Goal: Communication & Community: Answer question/provide support

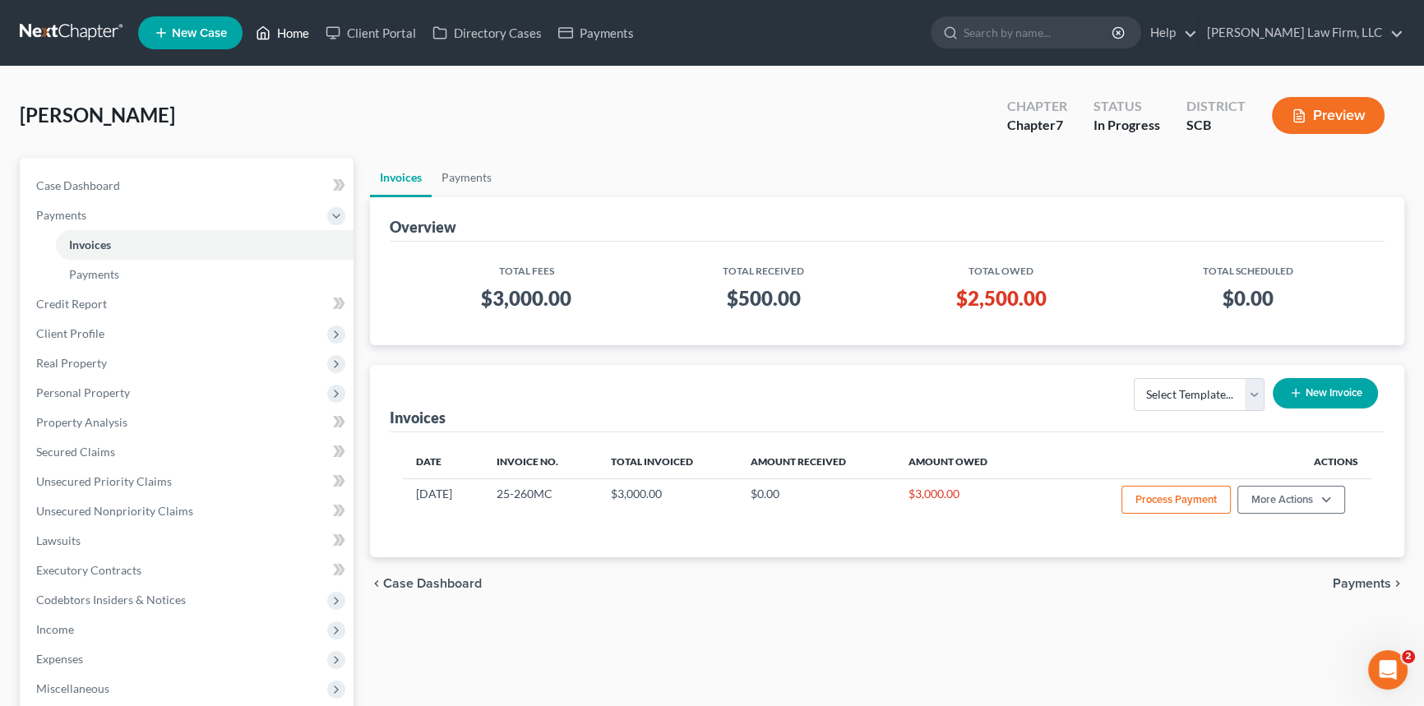
click at [295, 25] on link "Home" at bounding box center [283, 33] width 70 height 30
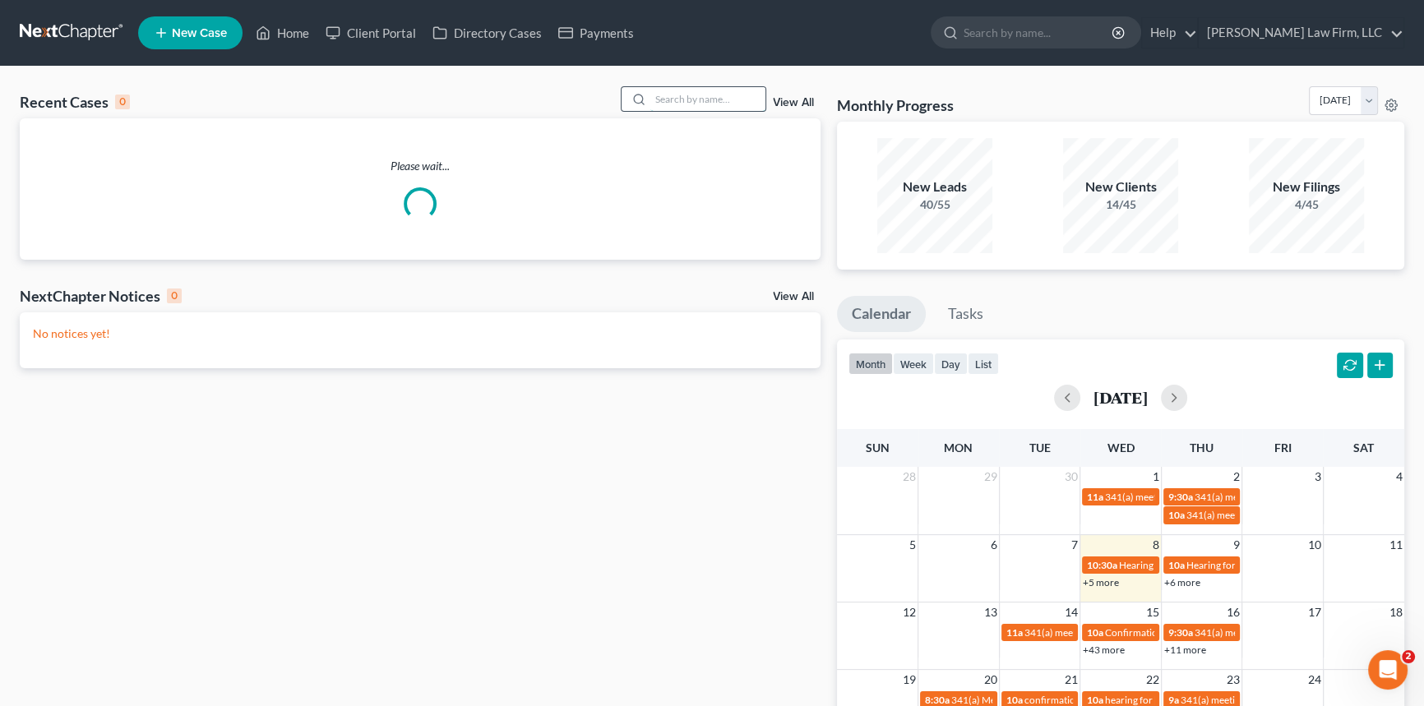
click at [669, 94] on input "search" at bounding box center [707, 99] width 115 height 24
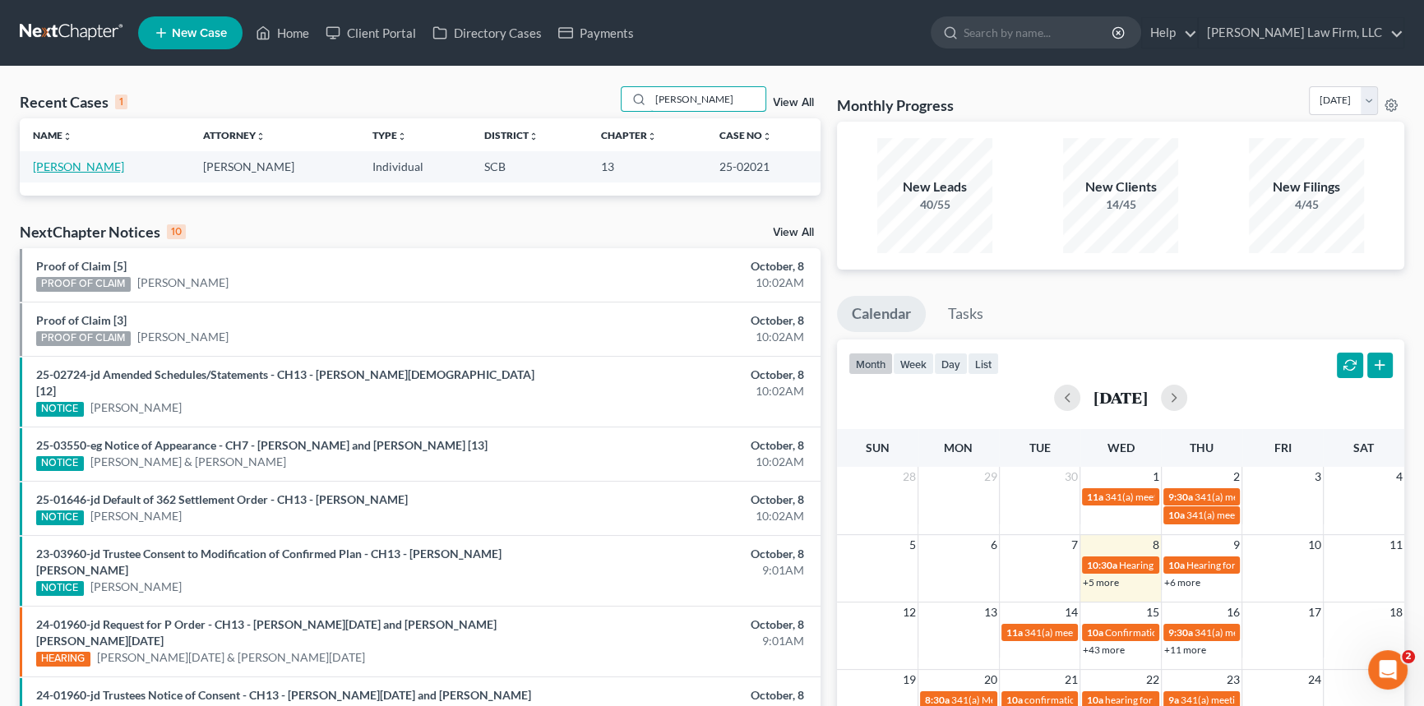
type input "[PERSON_NAME]"
click at [86, 164] on link "[PERSON_NAME]" at bounding box center [78, 167] width 91 height 14
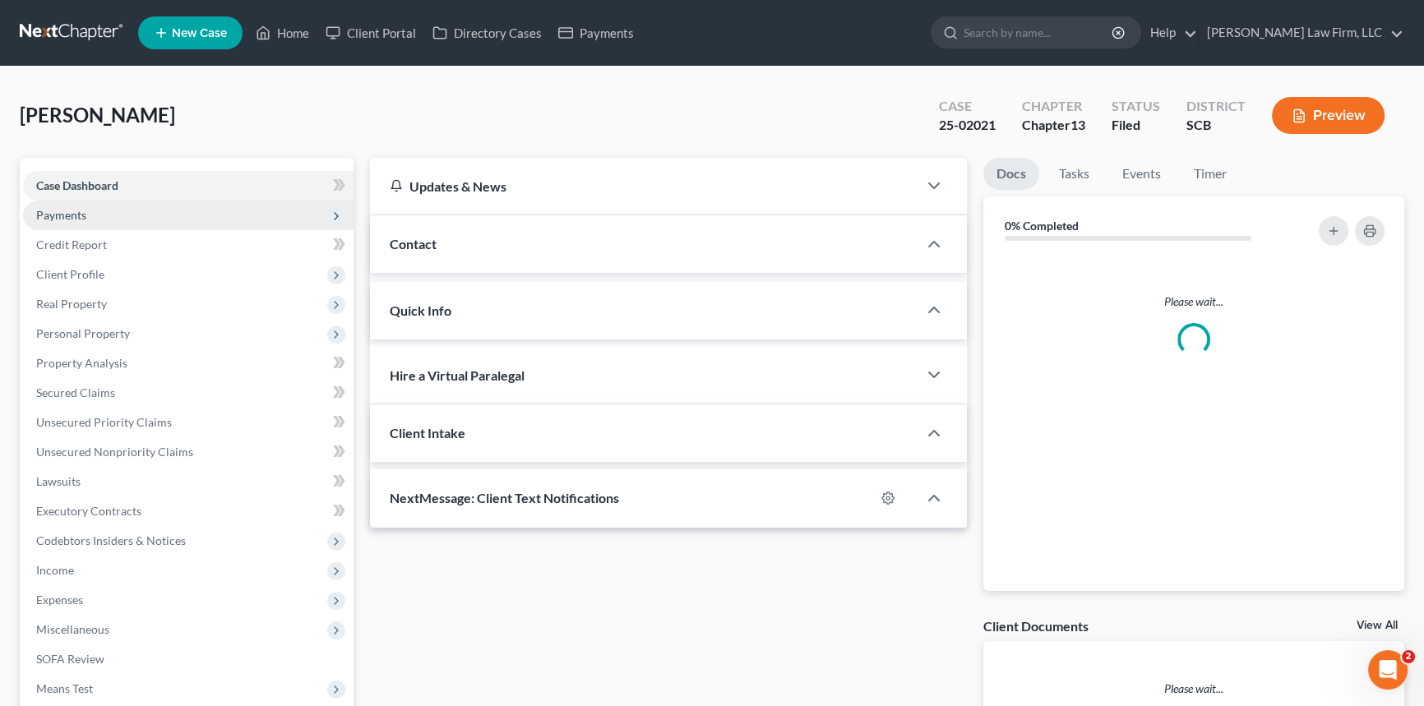
select select "0"
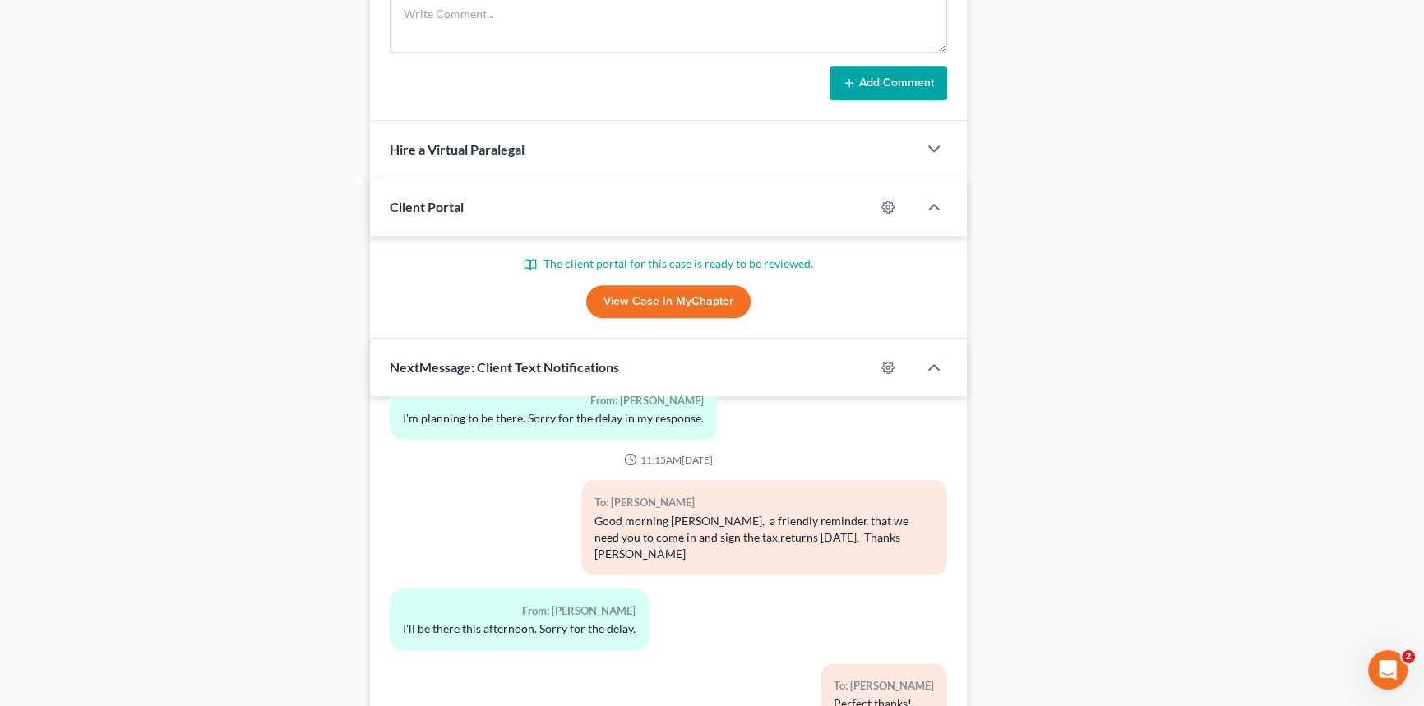
scroll to position [1342, 0]
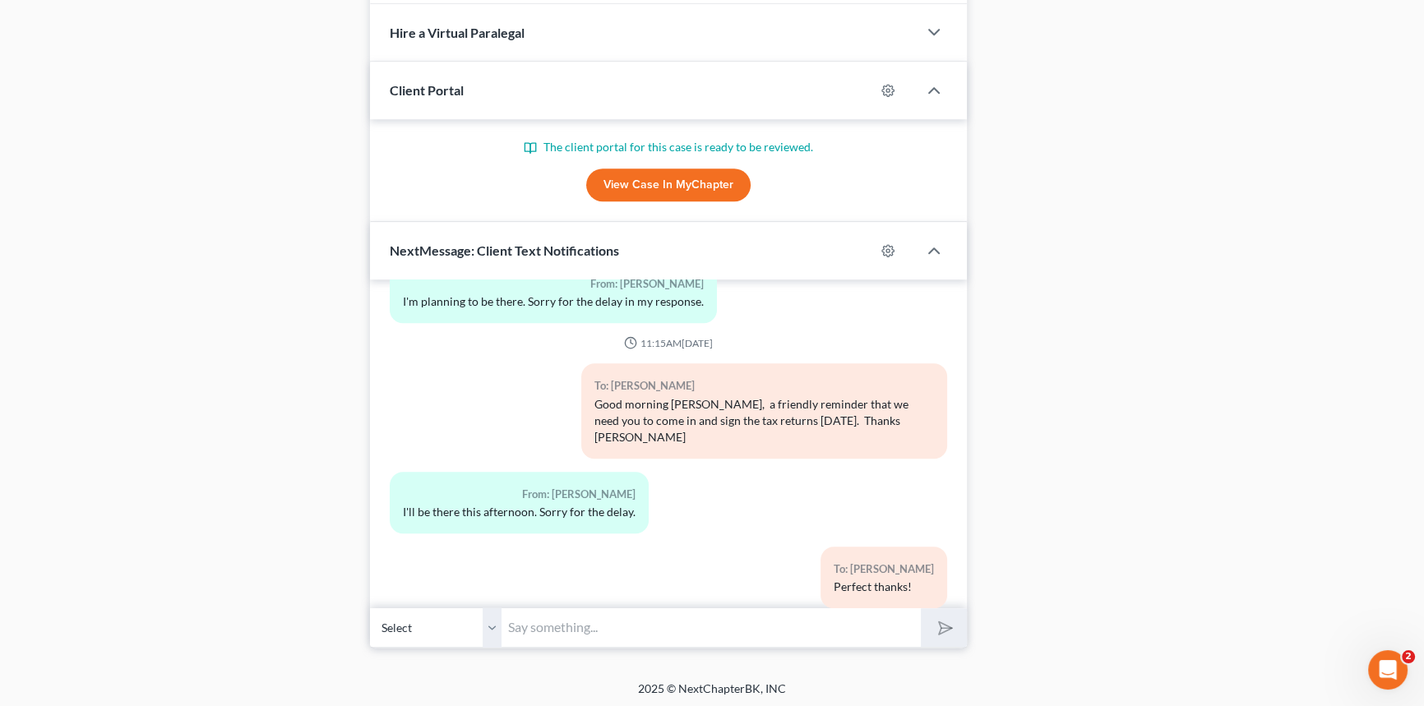
click at [520, 620] on input "text" at bounding box center [711, 628] width 419 height 40
type input "Good morning [PERSON_NAME] I have left you a couple messages we have an amended…"
click at [937, 617] on icon "submit" at bounding box center [942, 628] width 23 height 23
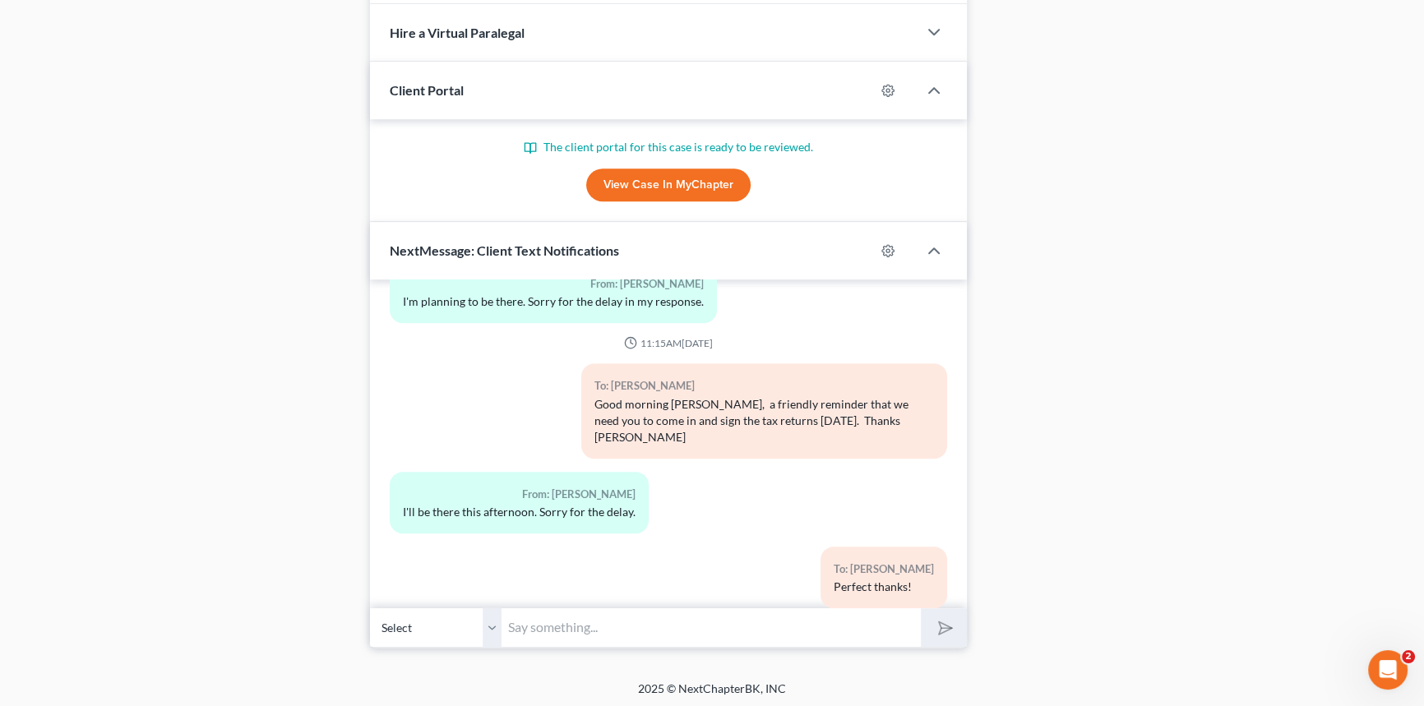
scroll to position [1227, 0]
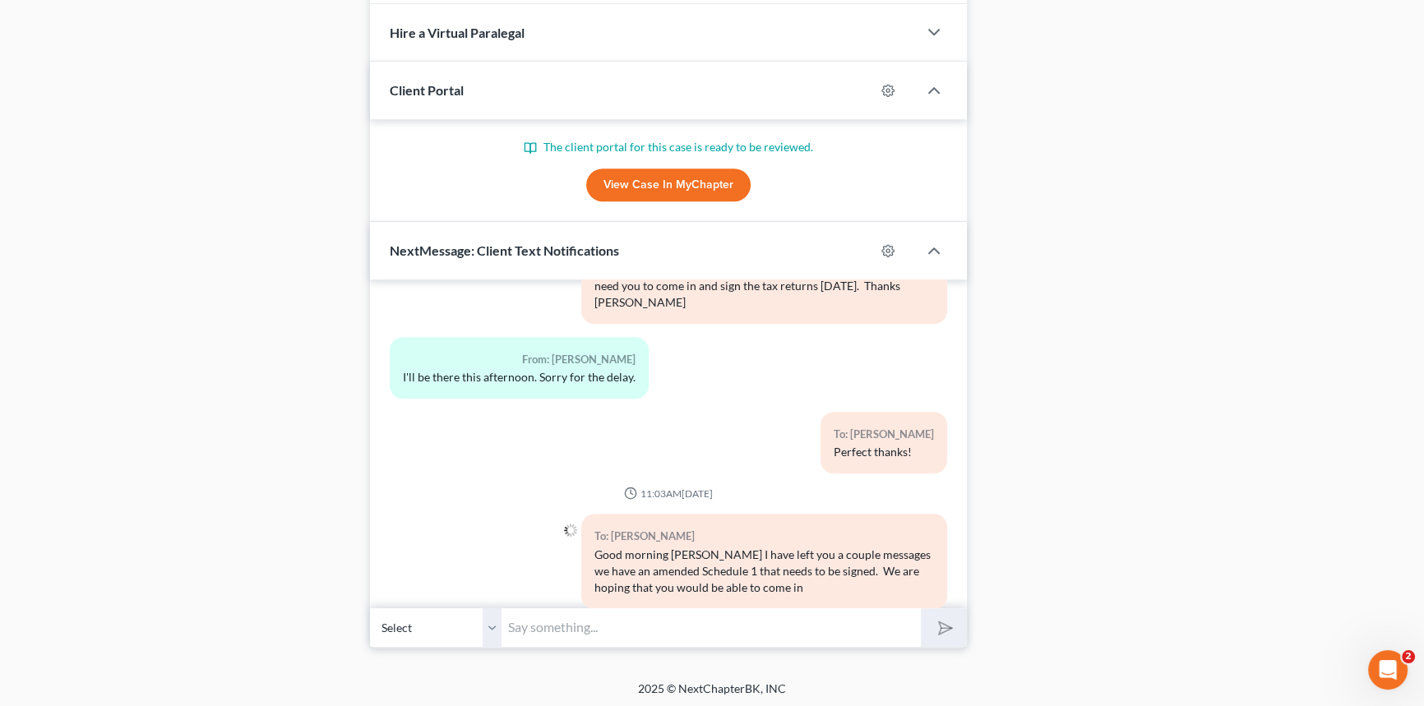
click at [574, 620] on input "text" at bounding box center [711, 628] width 419 height 40
click at [570, 616] on input "[DATE]. Pleae let us know" at bounding box center [711, 628] width 419 height 40
click at [659, 625] on input "[DATE]. Please let us know" at bounding box center [711, 628] width 419 height 40
type input "[DATE]. Please let us know once you receive this. [PERSON_NAME]"
click at [939, 625] on icon "submit" at bounding box center [942, 628] width 23 height 23
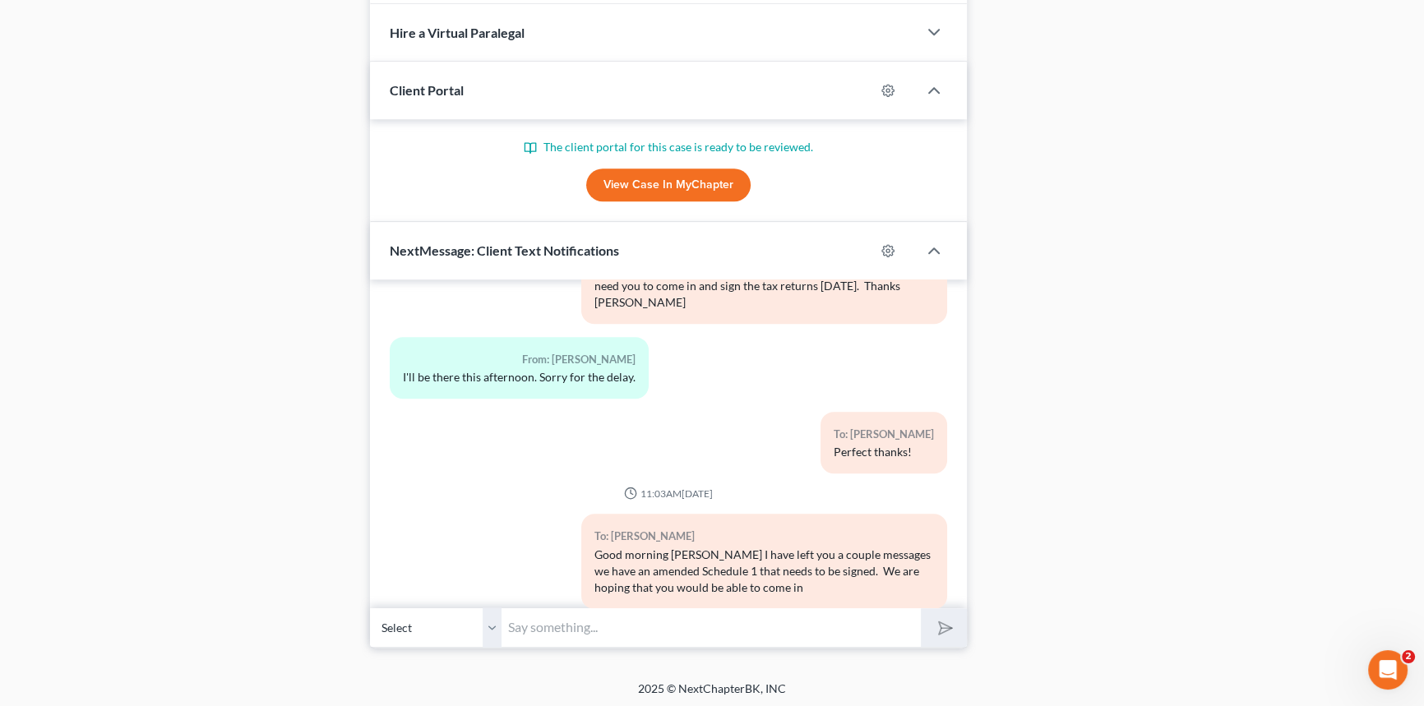
scroll to position [1302, 0]
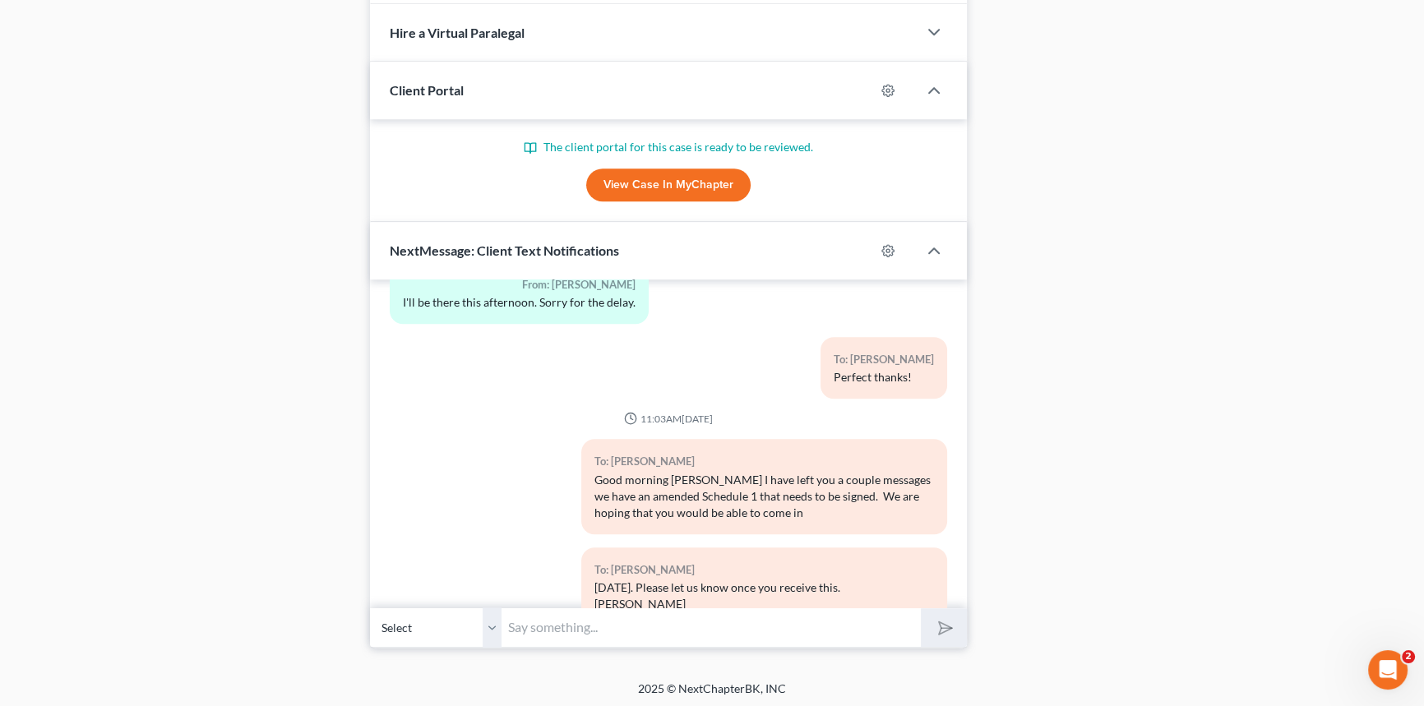
click at [547, 613] on input "text" at bounding box center [711, 628] width 419 height 40
type input "[PHONE_NUMBER]. Thanks!"
click at [954, 625] on button "submit" at bounding box center [943, 627] width 45 height 39
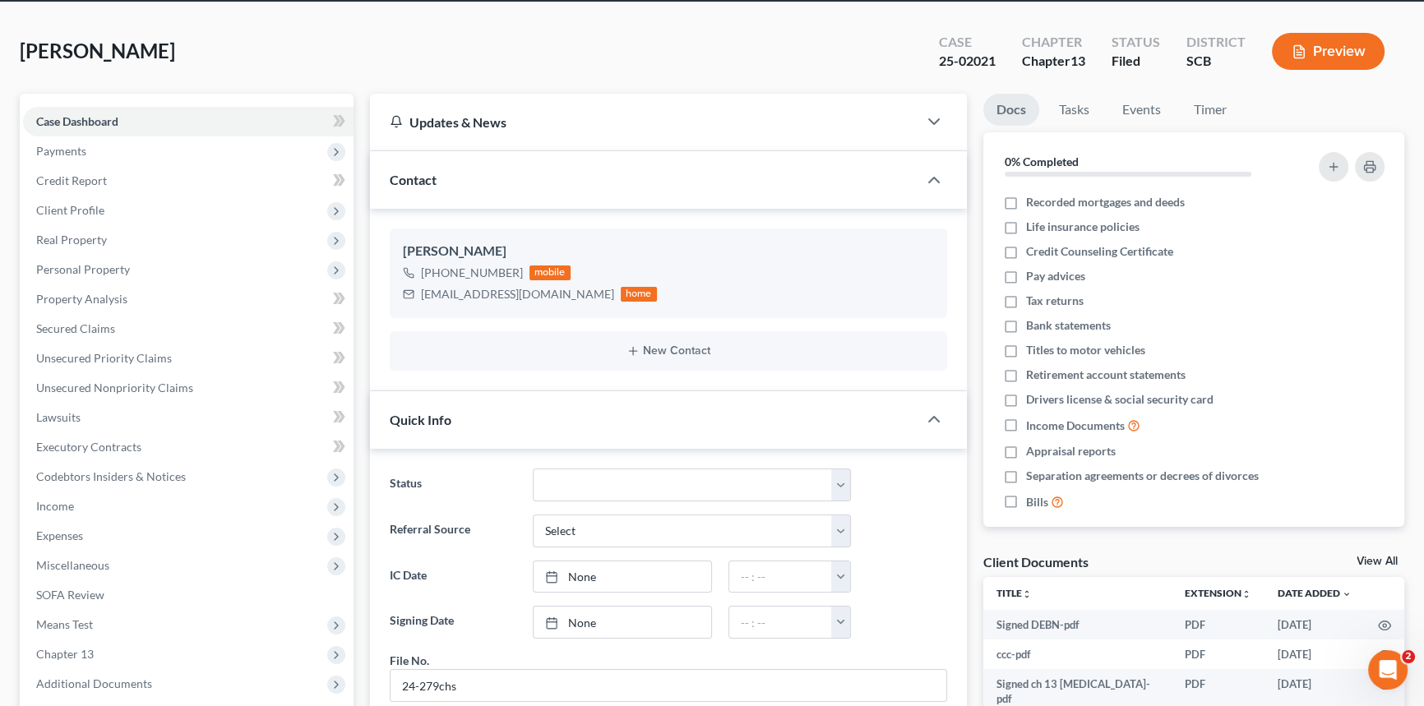
scroll to position [0, 0]
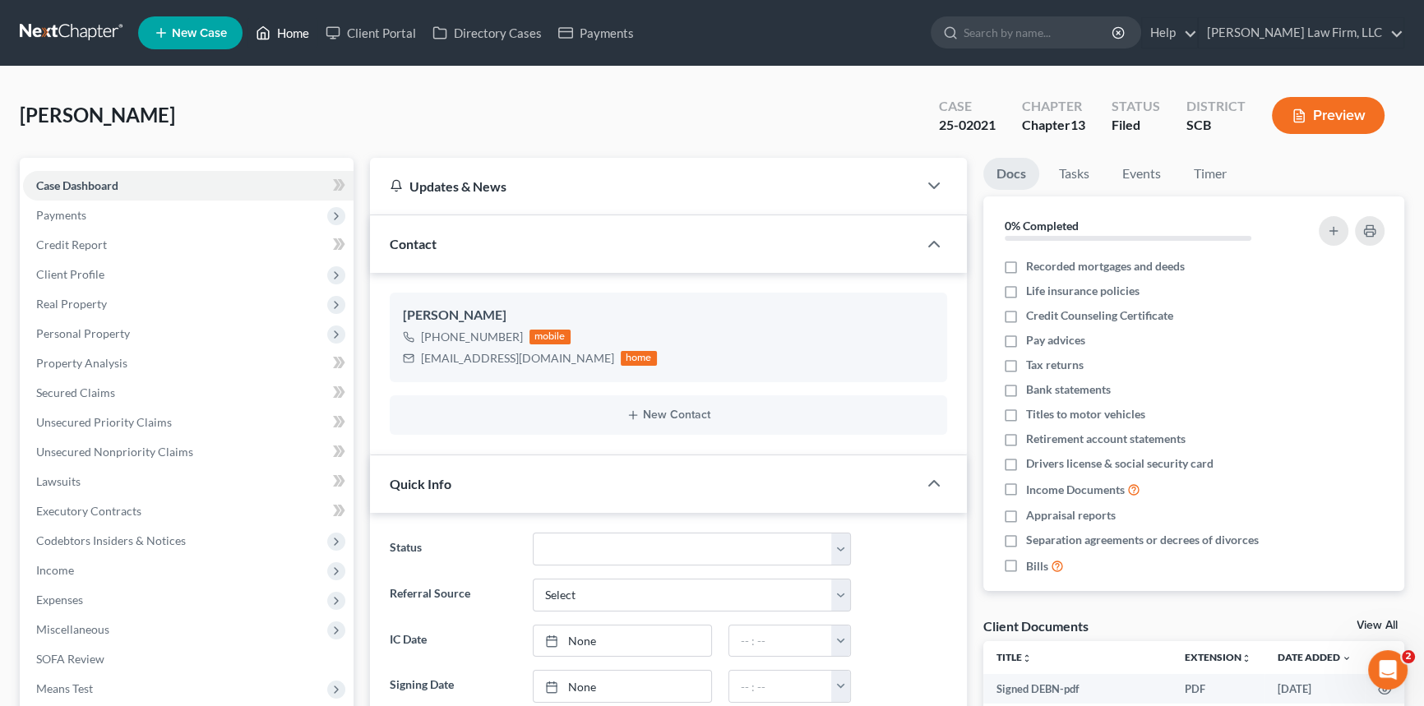
click at [301, 25] on link "Home" at bounding box center [283, 33] width 70 height 30
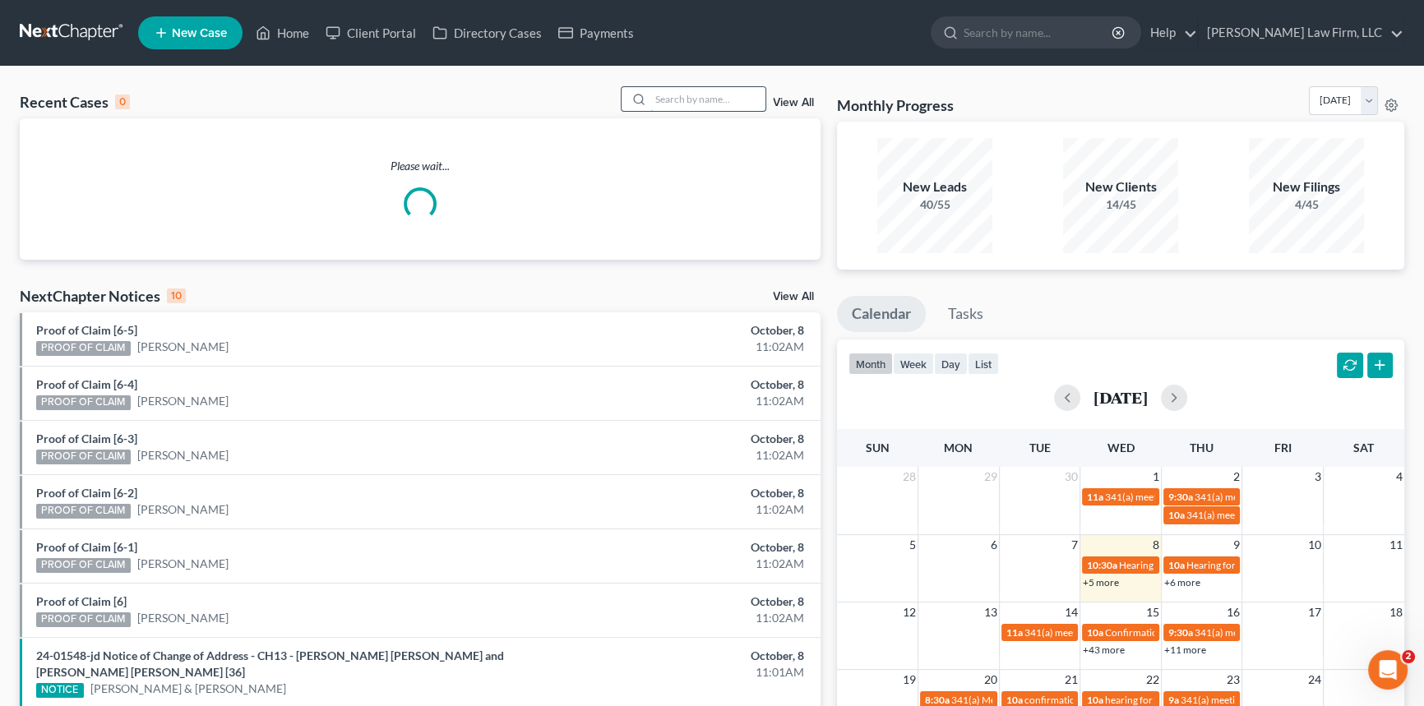
click at [667, 91] on input "search" at bounding box center [707, 99] width 115 height 24
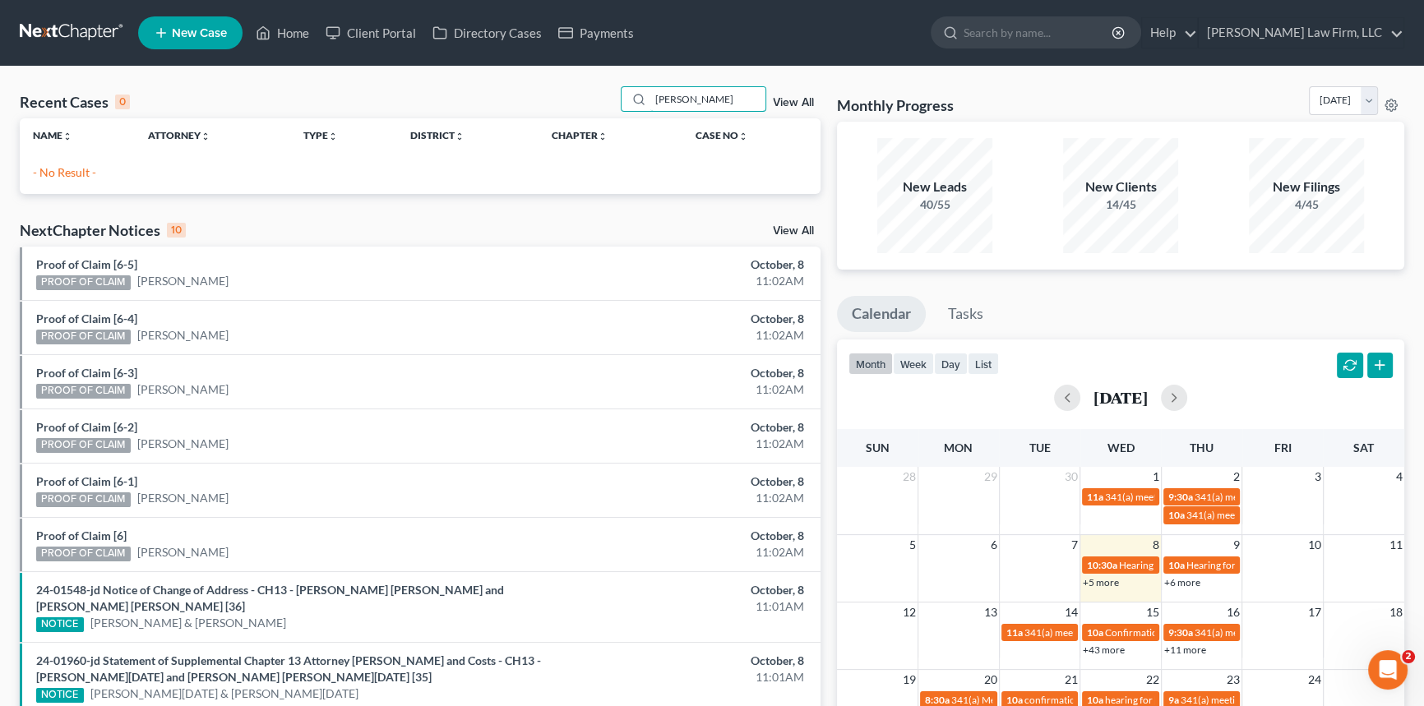
type input "[PERSON_NAME]"
drag, startPoint x: 692, startPoint y: 98, endPoint x: 645, endPoint y: 98, distance: 47.7
click at [645, 109] on div "[PERSON_NAME]" at bounding box center [694, 98] width 146 height 25
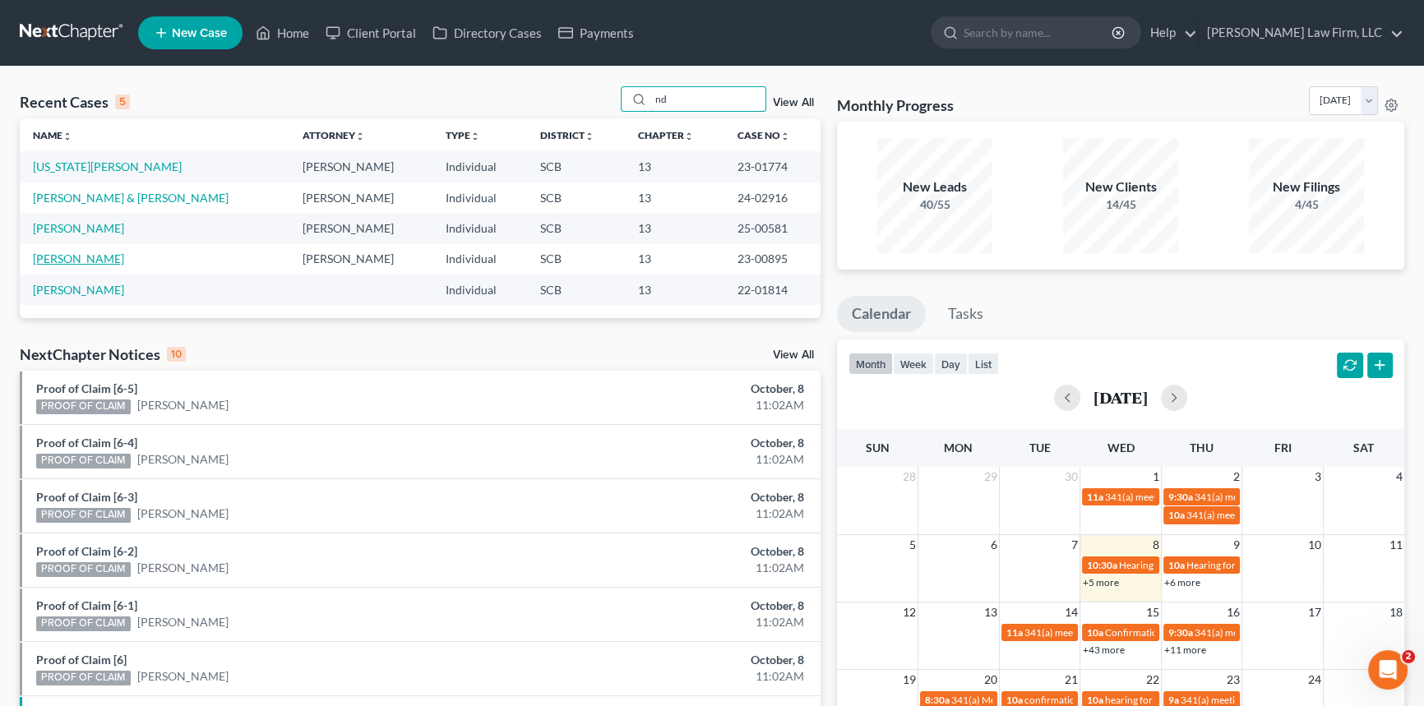
type input "d"
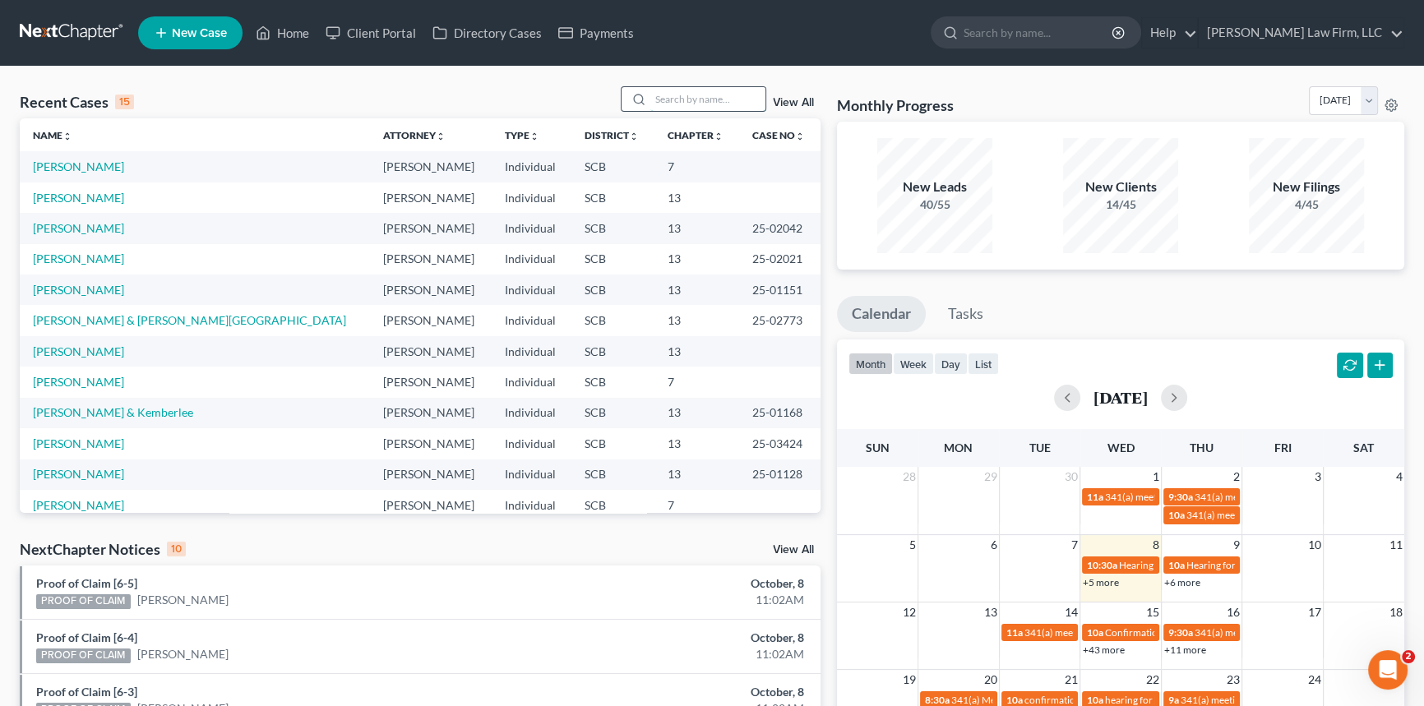
click at [659, 90] on input "search" at bounding box center [707, 99] width 115 height 24
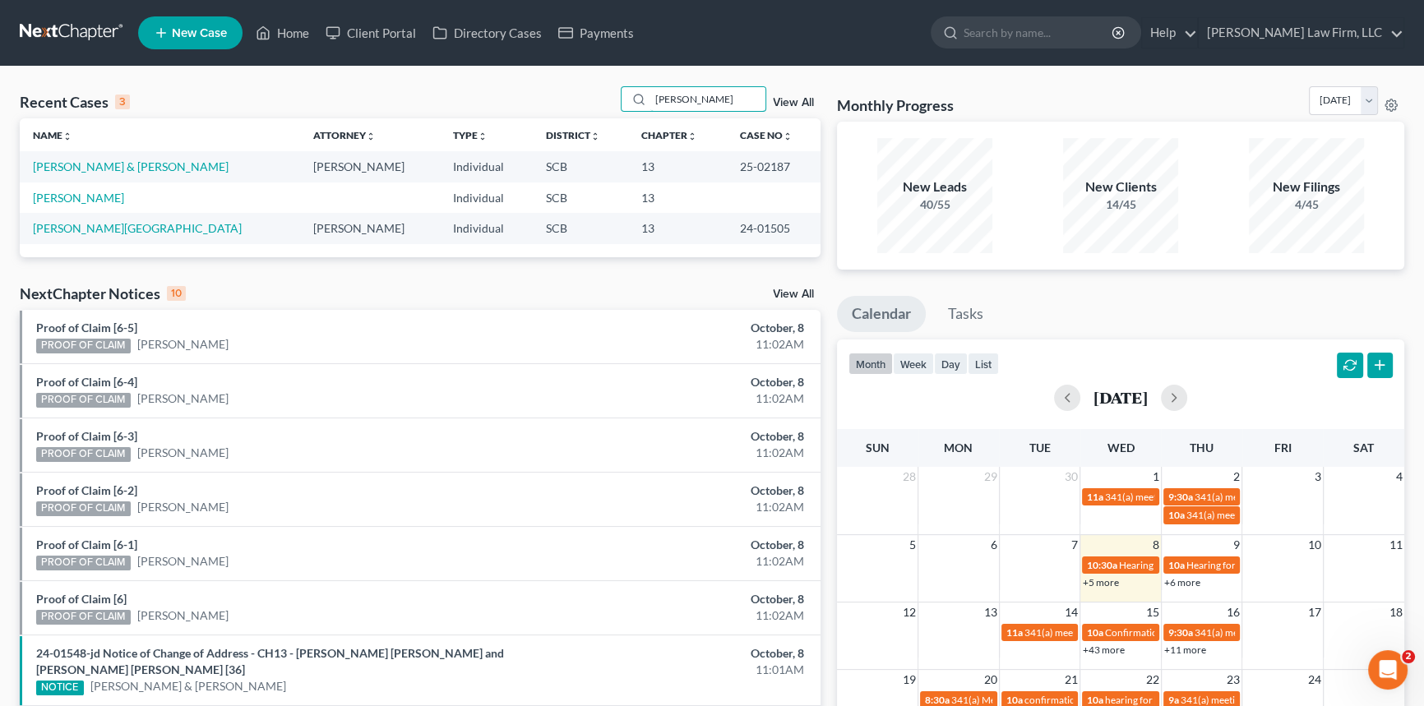
type input "[PERSON_NAME]"
drag, startPoint x: 696, startPoint y: 96, endPoint x: 607, endPoint y: 113, distance: 90.3
click at [608, 112] on div "Recent Cases 3 [PERSON_NAME] View All" at bounding box center [420, 102] width 801 height 32
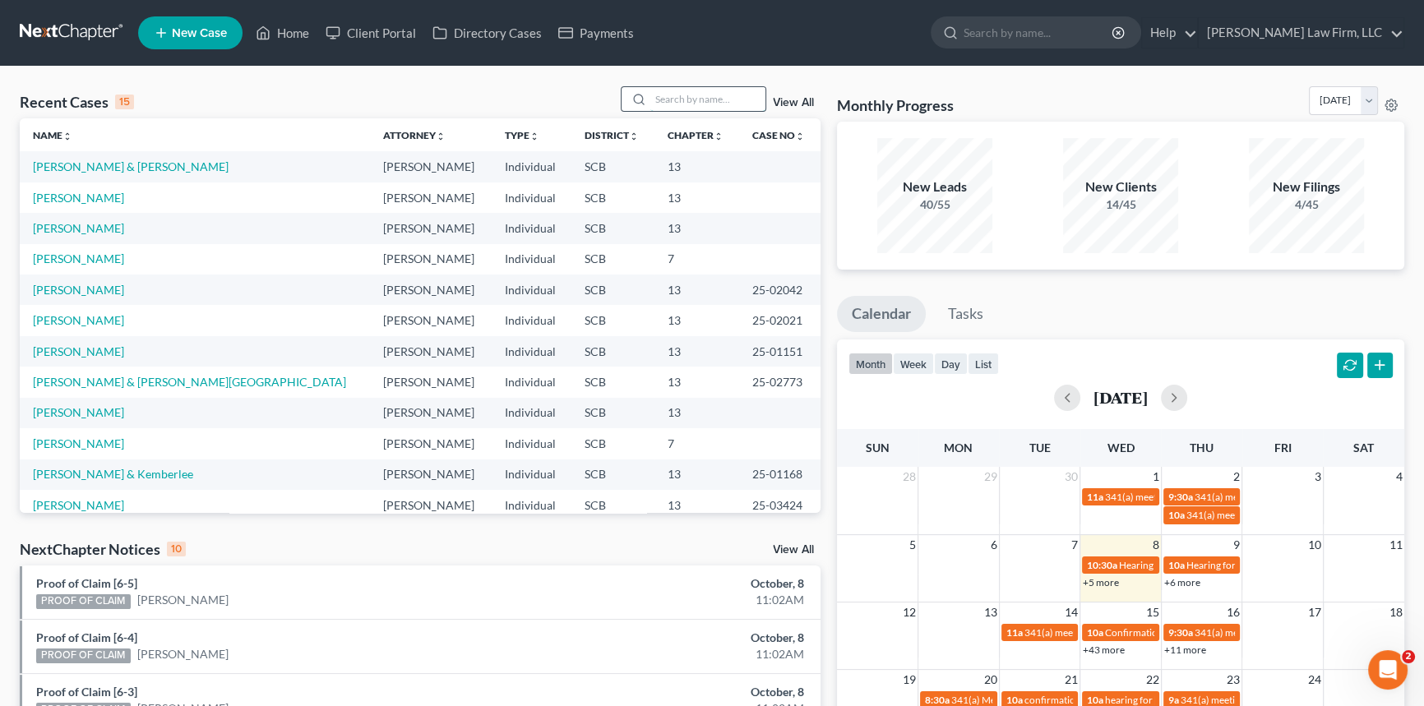
drag, startPoint x: 673, startPoint y: 96, endPoint x: 685, endPoint y: 93, distance: 12.8
click at [673, 97] on input "search" at bounding box center [707, 99] width 115 height 24
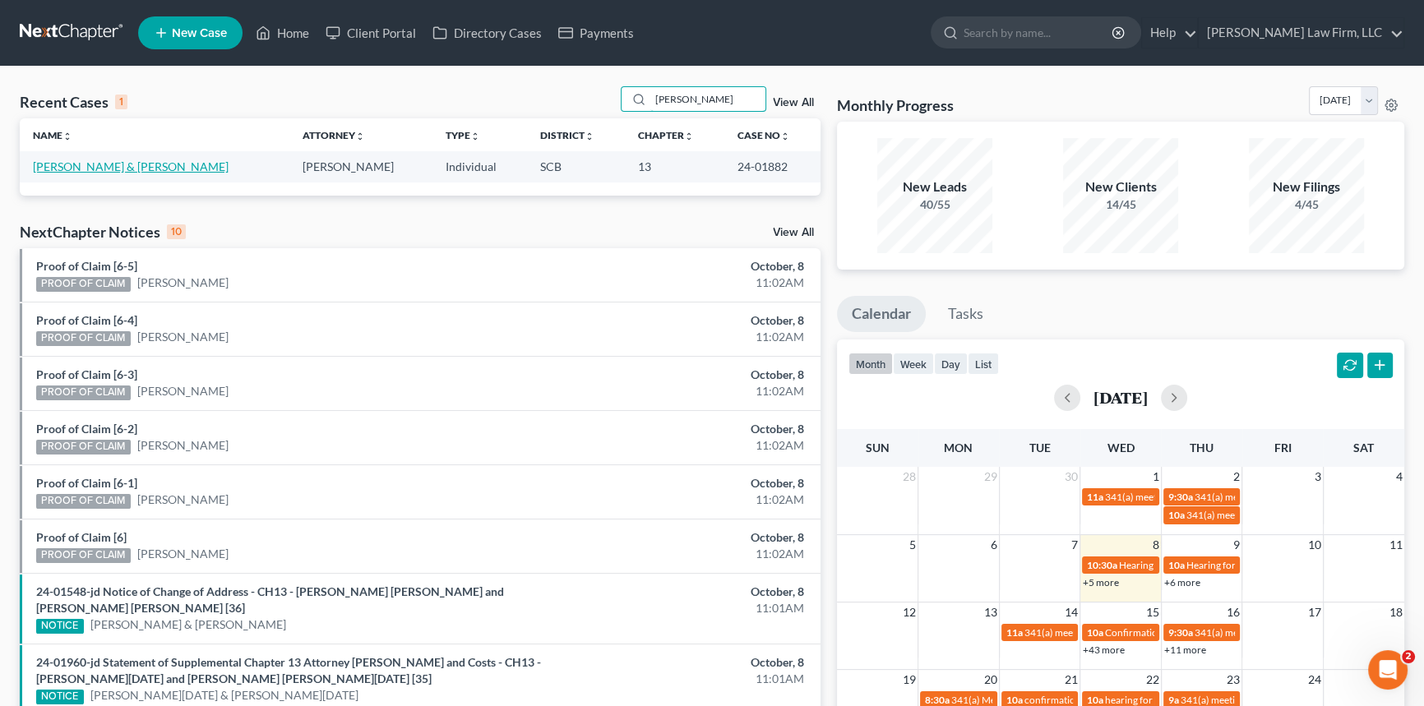
type input "[PERSON_NAME]"
click at [137, 166] on link "[PERSON_NAME] & [PERSON_NAME]" at bounding box center [131, 167] width 196 height 14
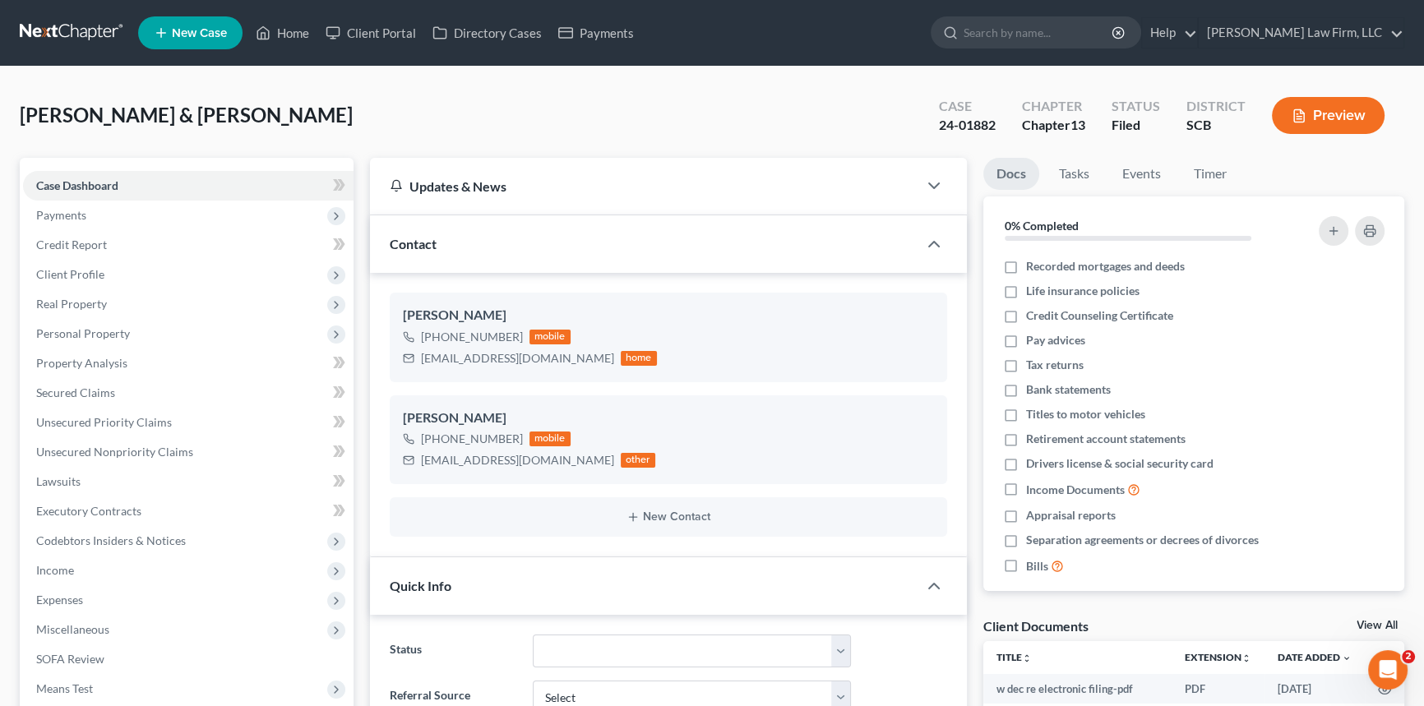
select select "0"
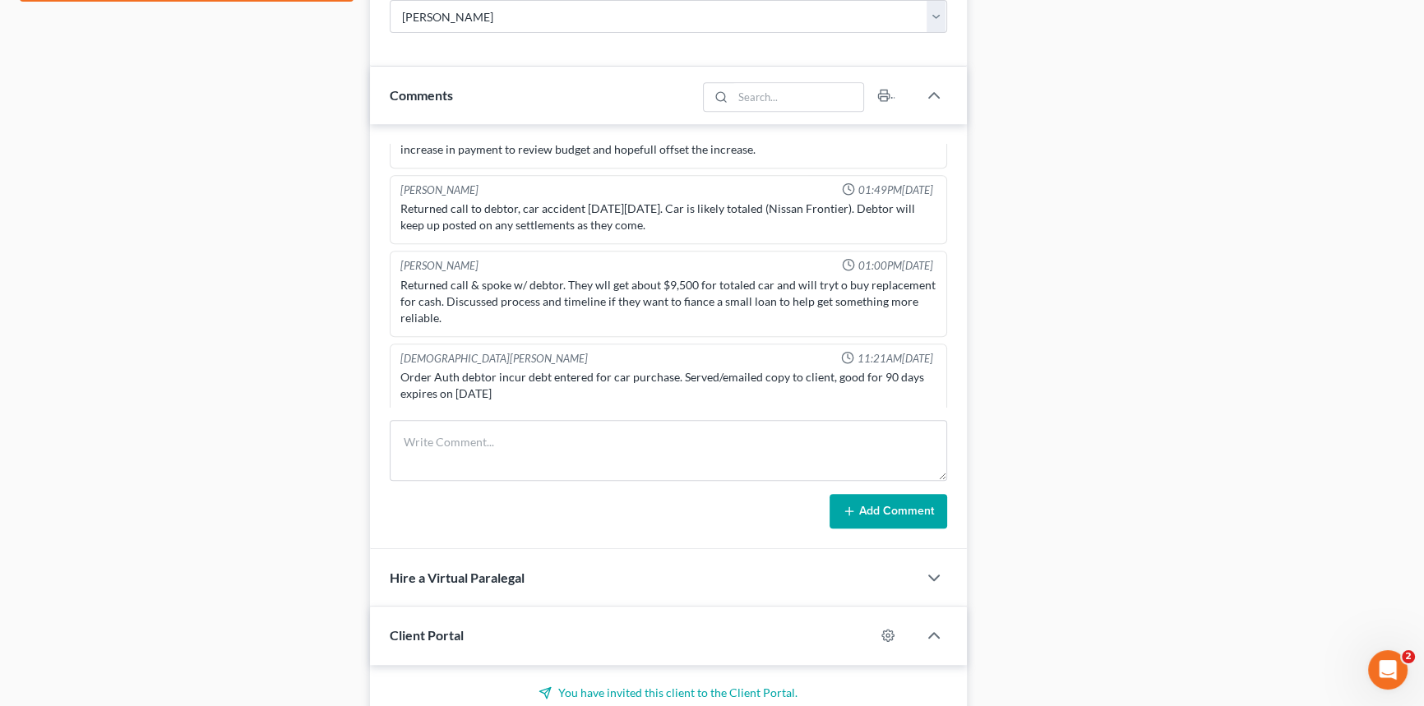
scroll to position [971, 0]
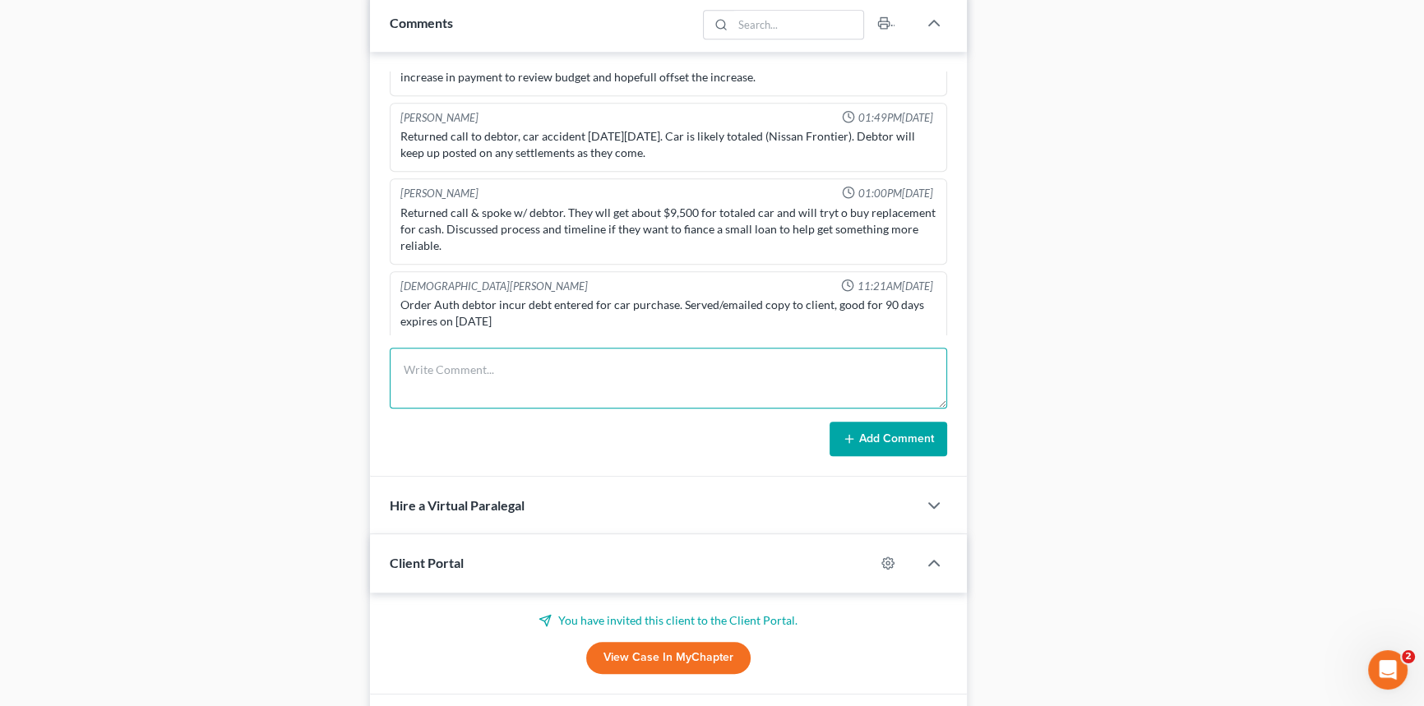
click at [440, 361] on textarea at bounding box center [668, 378] width 557 height 61
type textarea "[PERSON_NAME] called and wanted to let us know that he did not have to incur a …"
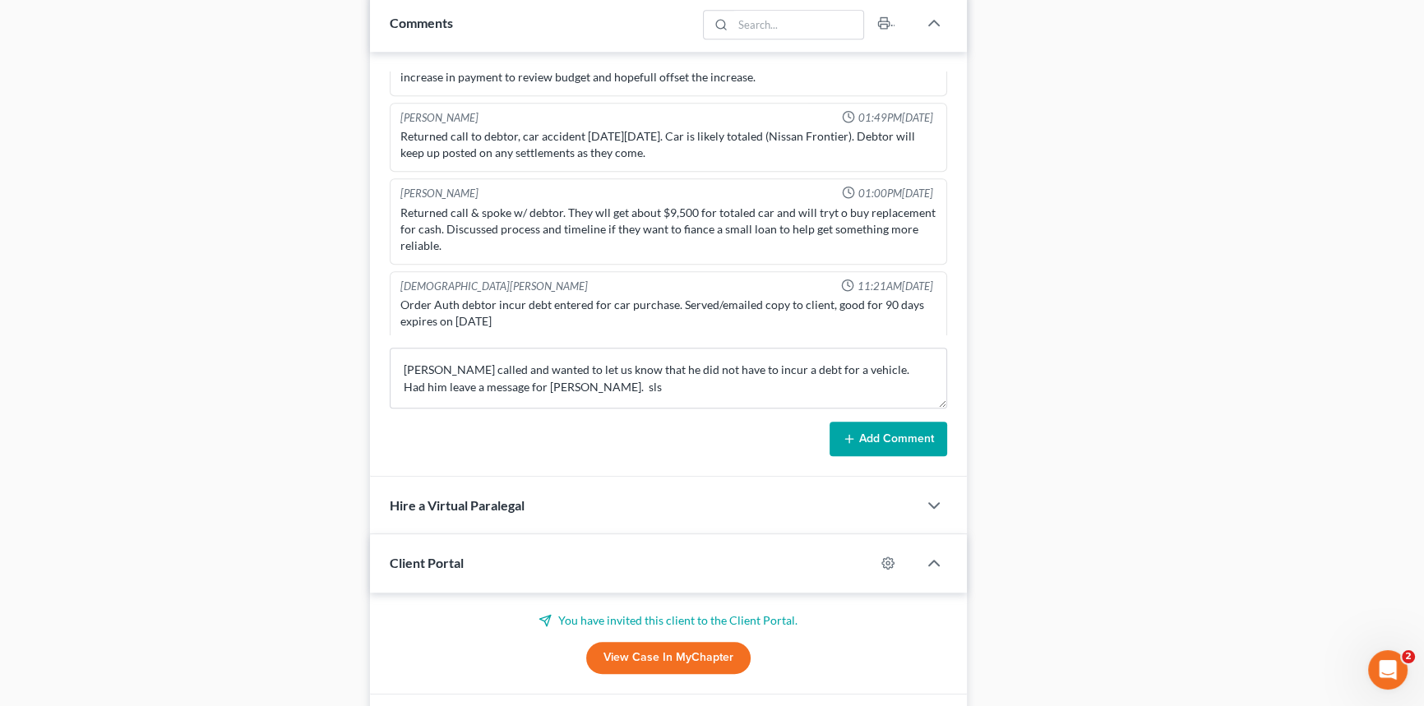
click at [877, 444] on button "Add Comment" at bounding box center [889, 439] width 118 height 35
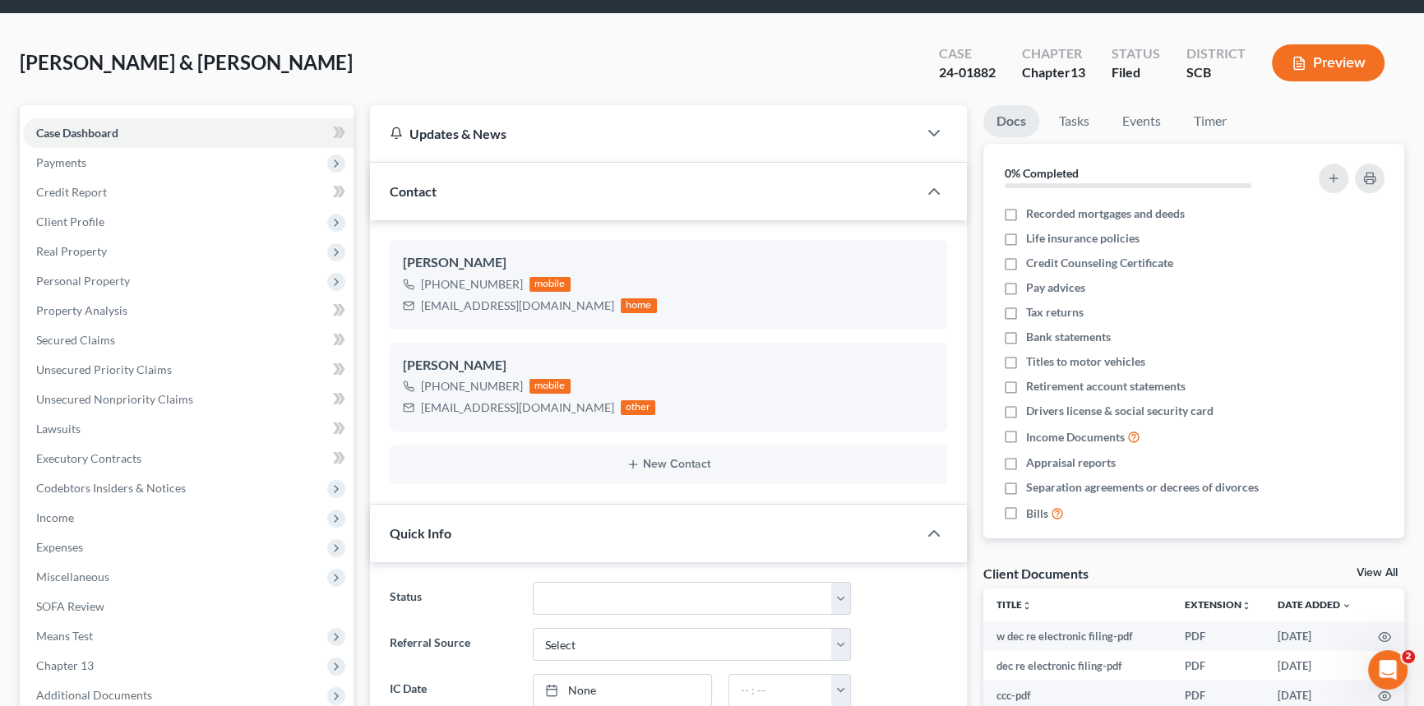
scroll to position [0, 0]
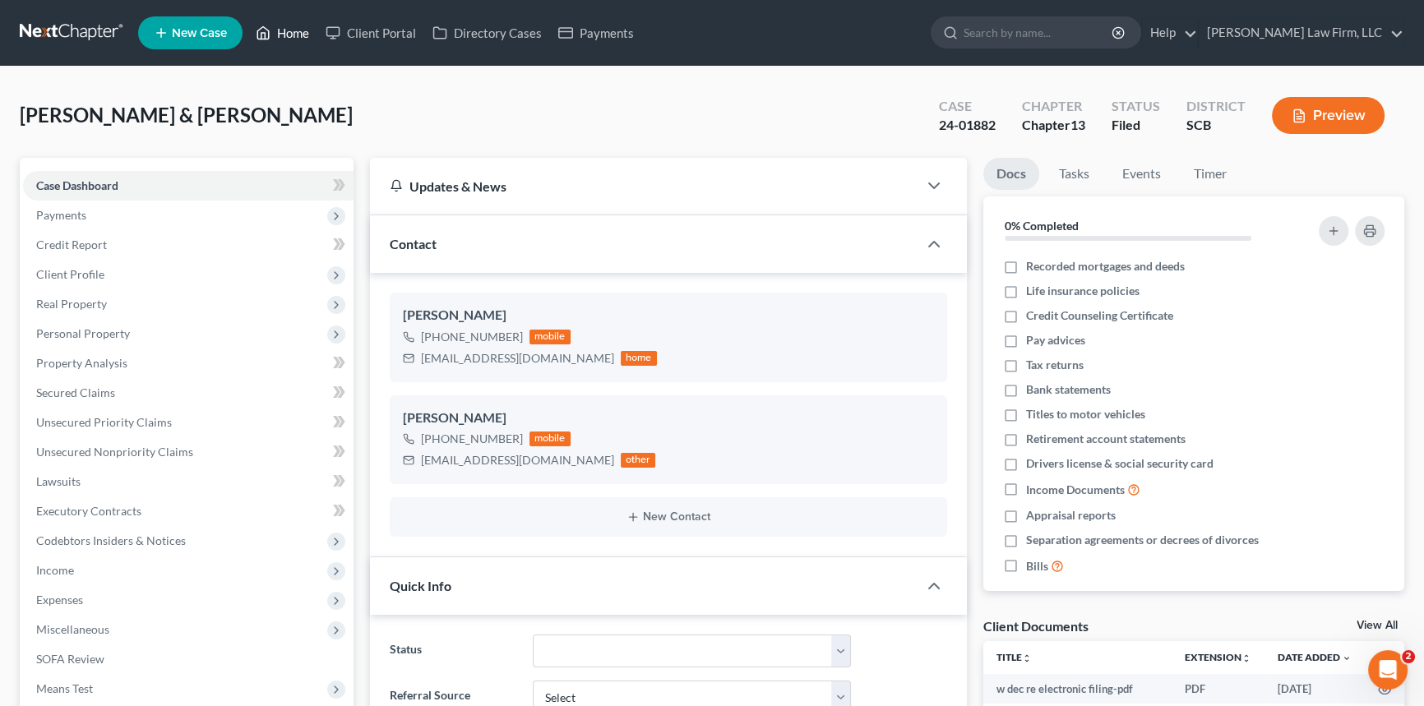
click at [302, 24] on link "Home" at bounding box center [283, 33] width 70 height 30
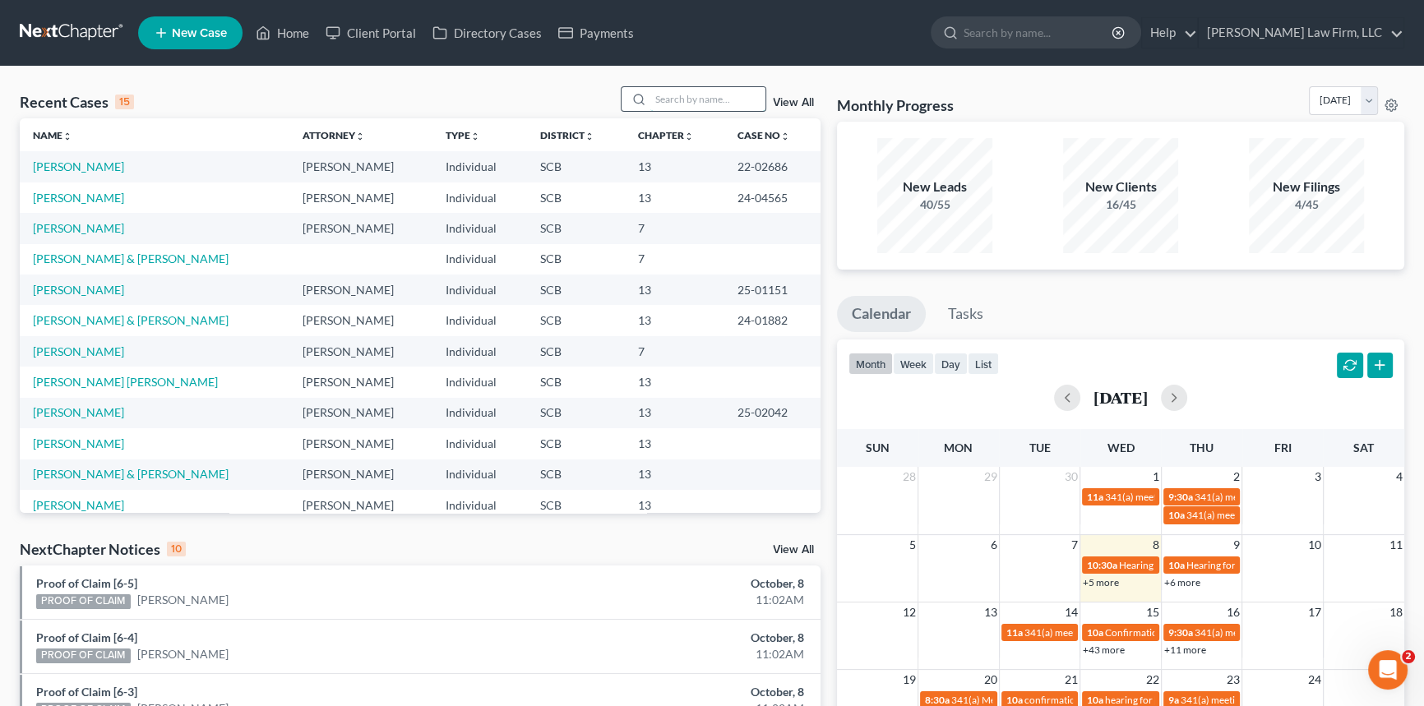
click at [658, 98] on input "search" at bounding box center [707, 99] width 115 height 24
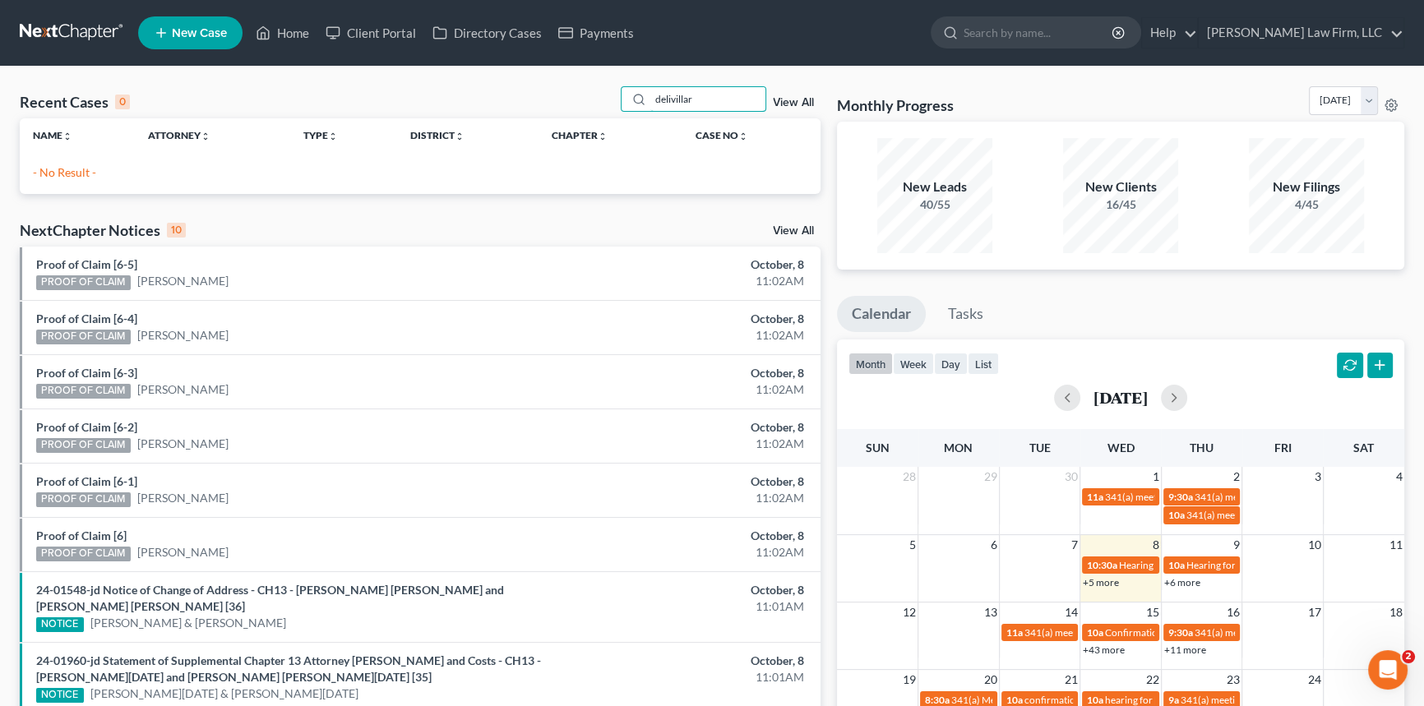
drag, startPoint x: 715, startPoint y: 93, endPoint x: 549, endPoint y: 118, distance: 167.2
click at [607, 123] on div "Recent Cases 0 delivillar View All Name unfold_more expand_more expand_less Att…" at bounding box center [420, 140] width 801 height 108
click at [701, 98] on input "delivillar" at bounding box center [707, 99] width 115 height 24
type input "elivillar"
drag, startPoint x: 699, startPoint y: 95, endPoint x: 633, endPoint y: 97, distance: 65.8
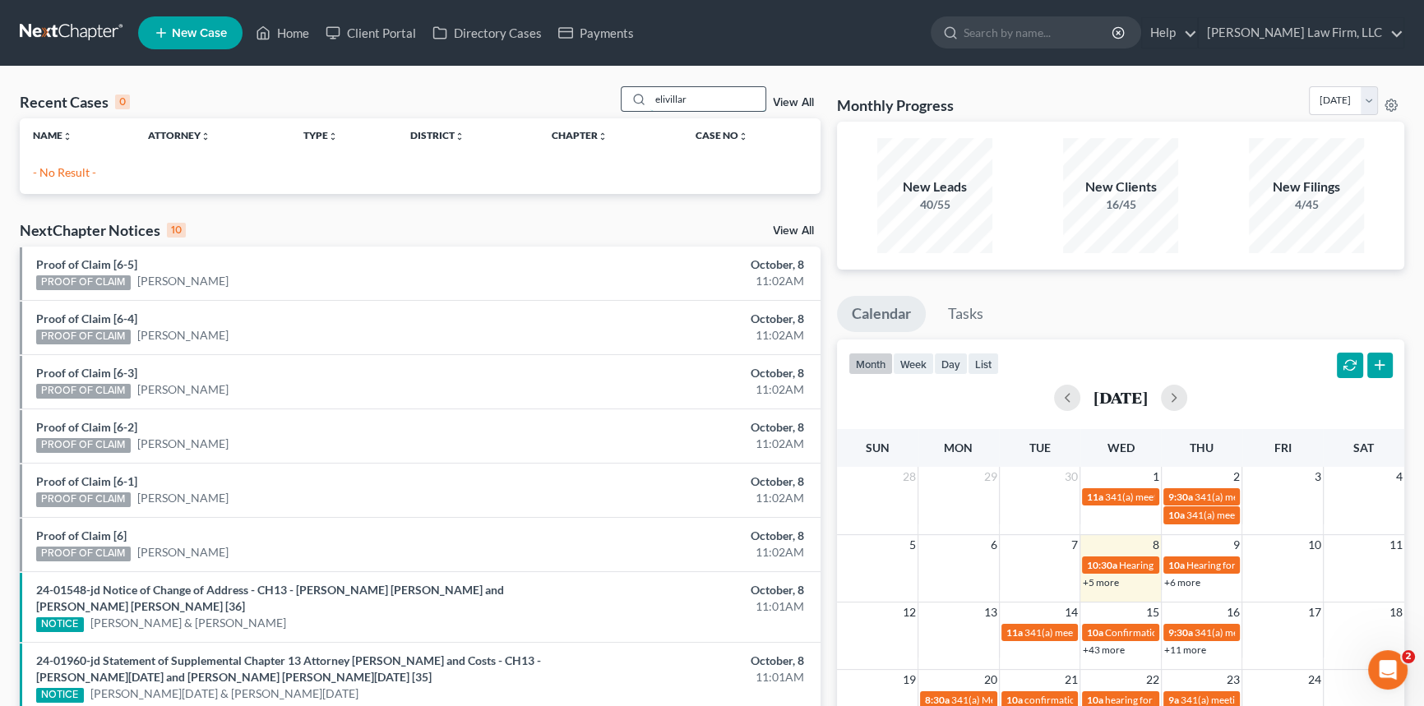
click at [633, 97] on div "elivillar" at bounding box center [694, 98] width 146 height 25
